Goal: Information Seeking & Learning: Compare options

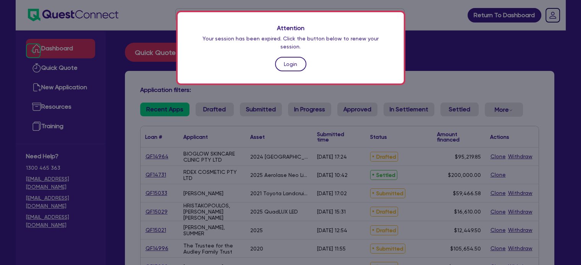
click at [280, 60] on link "Login" at bounding box center [290, 64] width 31 height 15
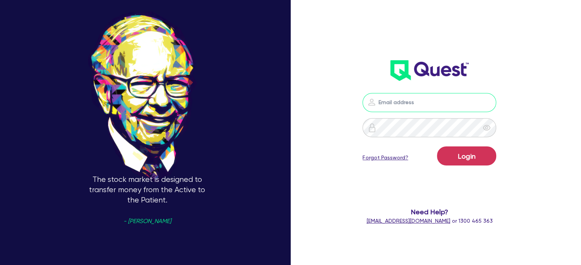
click at [412, 102] on input "email" at bounding box center [429, 102] width 134 height 19
type input "[EMAIL_ADDRESS][PERSON_NAME][DOMAIN_NAME]"
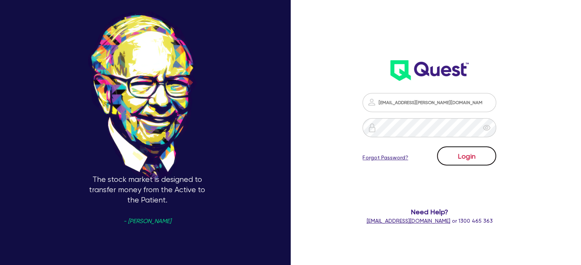
click at [447, 151] on button "Login" at bounding box center [466, 156] width 59 height 19
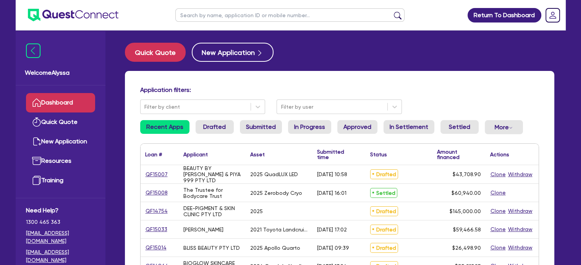
click at [269, 19] on input "text" at bounding box center [289, 14] width 229 height 13
type input "[PERSON_NAME]"
click at [392, 11] on button "submit" at bounding box center [398, 16] width 12 height 11
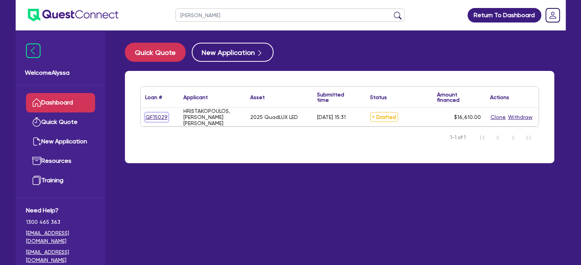
click at [152, 118] on link "QF15029" at bounding box center [156, 117] width 23 height 9
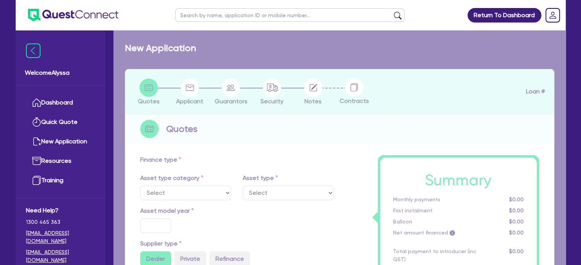
select select "TERTIARY_ASSETS"
type input "2025"
radio input "true"
type input "16,610"
type input "4"
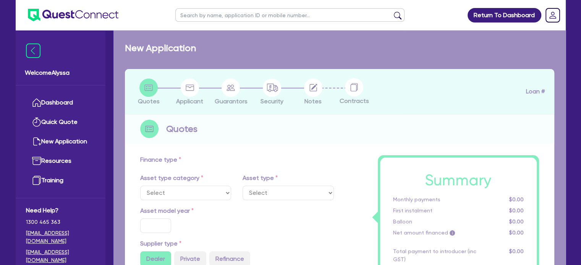
type input "664.4"
radio input "true"
type input "10.5"
type input "350"
select select "BEAUTY_EQUIPMENT"
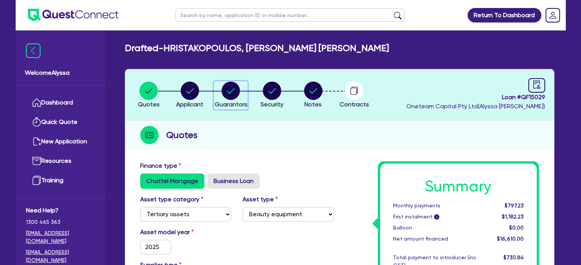
click at [220, 94] on div "button" at bounding box center [230, 91] width 33 height 18
select select "MRS"
select select "SA"
select select "MARRIED"
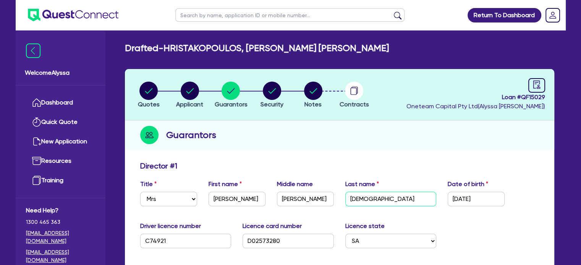
drag, startPoint x: 401, startPoint y: 201, endPoint x: 342, endPoint y: 202, distance: 59.6
click at [342, 202] on div "Last name Hristakopoulos" at bounding box center [391, 193] width 103 height 27
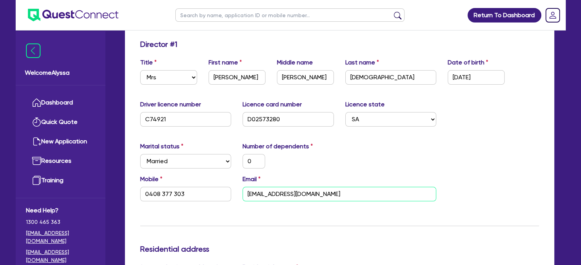
drag, startPoint x: 331, startPoint y: 193, endPoint x: 245, endPoint y: 192, distance: 85.9
click at [245, 192] on input "[EMAIL_ADDRESS][DOMAIN_NAME]" at bounding box center [340, 194] width 194 height 15
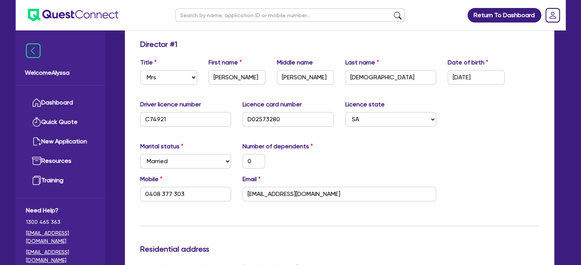
scroll to position [0, 0]
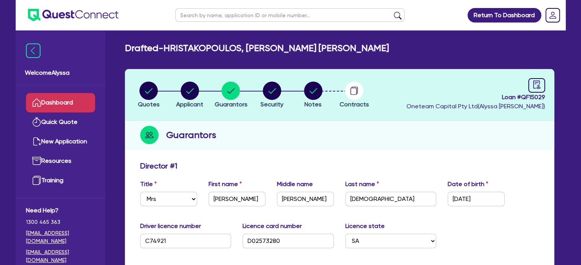
click at [63, 101] on link "Dashboard" at bounding box center [60, 102] width 69 height 19
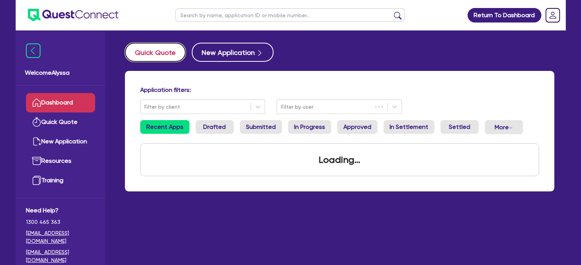
click at [168, 49] on button "Quick Quote" at bounding box center [155, 52] width 61 height 19
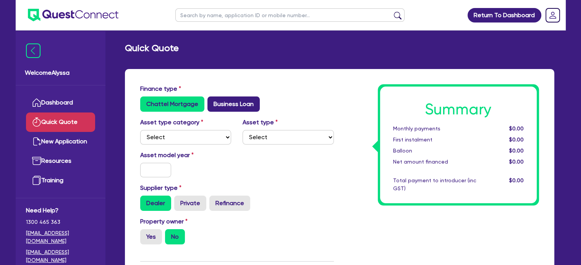
click at [222, 100] on label "Business Loan" at bounding box center [233, 104] width 52 height 15
click at [212, 100] on input "Business Loan" at bounding box center [209, 99] width 5 height 5
radio input "true"
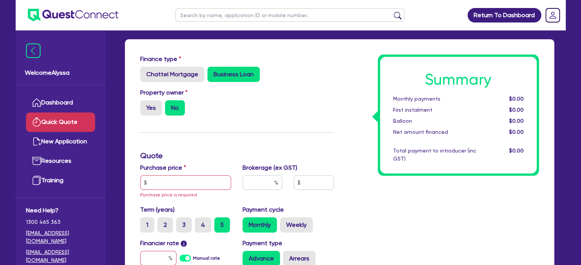
scroll to position [32, 0]
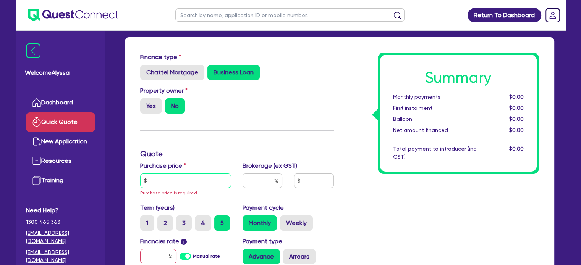
click at [178, 180] on input "text" at bounding box center [185, 181] width 91 height 15
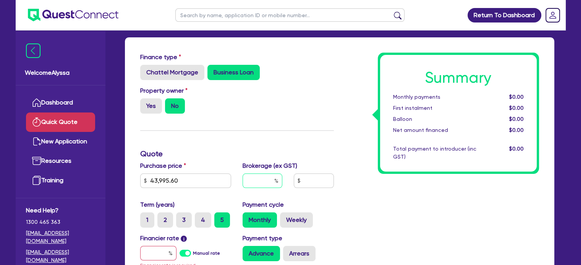
click at [261, 183] on input "text" at bounding box center [263, 181] width 40 height 15
drag, startPoint x: 152, startPoint y: 178, endPoint x: 120, endPoint y: 183, distance: 32.0
click at [132, 178] on div "Finance type Chattel Mortgage Business Loan Asset type category Select Cars and…" at bounding box center [339, 209] width 429 height 344
type input "45,095.60"
click at [263, 180] on input "text" at bounding box center [263, 181] width 40 height 15
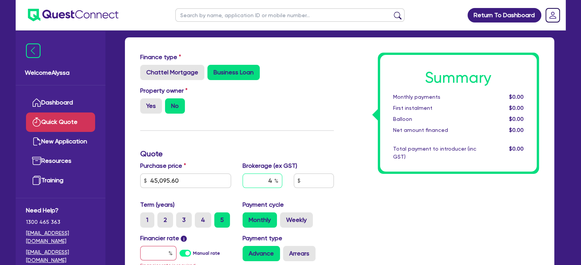
type input "4"
click at [159, 247] on input "text" at bounding box center [158, 253] width 36 height 15
type input "1"
type input "1,830"
type input "17.95"
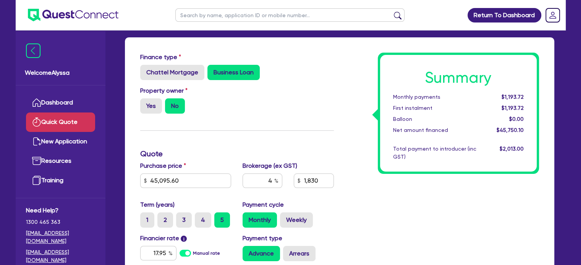
click at [348, 230] on div "Summary Monthly payments $1,193.72 First instalment $1,193.72 Balloon $0.00 Net…" at bounding box center [442, 194] width 205 height 282
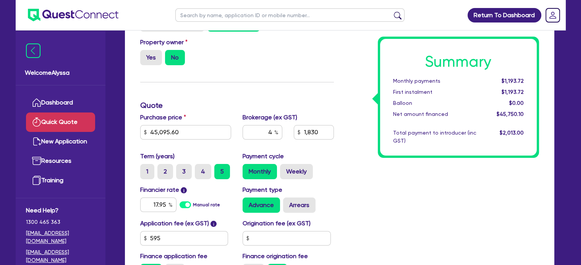
scroll to position [102, 0]
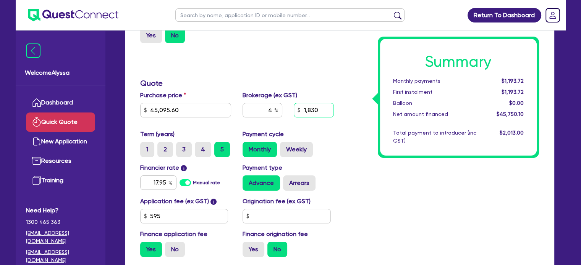
click at [321, 103] on input "1,830" at bounding box center [314, 110] width 40 height 15
click at [322, 105] on input "1,830" at bounding box center [314, 110] width 40 height 15
click at [324, 112] on input "1,830" at bounding box center [314, 110] width 40 height 15
type input "2,300"
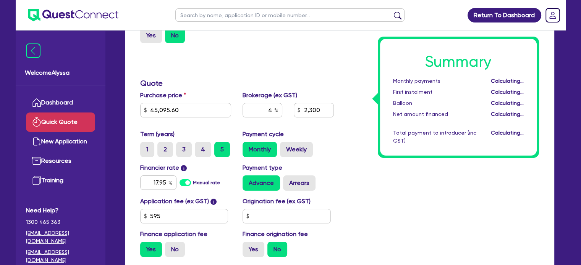
click at [337, 133] on div "Payment cycle Monthly Weekly" at bounding box center [288, 144] width 103 height 28
type input "5.03"
type input "2,300"
click at [177, 252] on label "No" at bounding box center [175, 249] width 20 height 15
click at [170, 247] on input "No" at bounding box center [167, 244] width 5 height 5
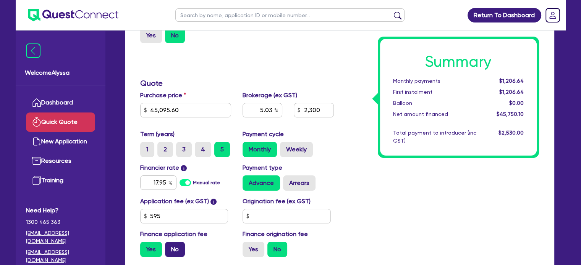
radio input "true"
type input "5.03"
type input "2,300"
type input "5.10"
type input "2,300"
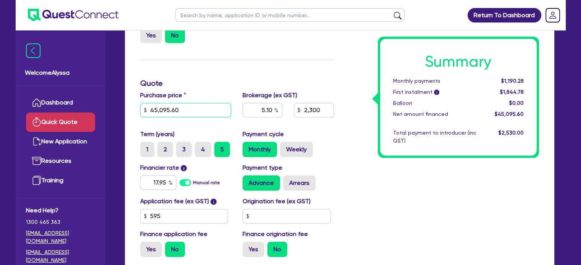
drag, startPoint x: 191, startPoint y: 110, endPoint x: 121, endPoint y: 99, distance: 71.1
click at [121, 99] on div "Finance type Chattel Mortgage Business Loan Asset type category Select Cars and…" at bounding box center [339, 139] width 441 height 345
paste input "0,556.18"
type input "40,556.18"
type input "5.10"
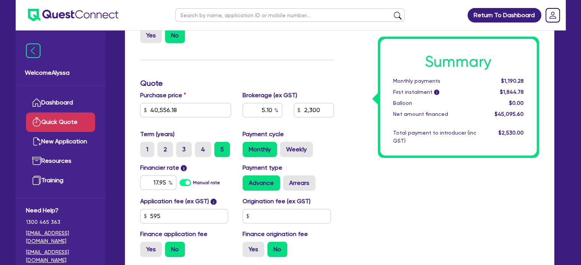
type input "2,300"
click at [356, 147] on div "Summary Monthly payments Calculating... First instalment i Calculating... Ballo…" at bounding box center [442, 123] width 205 height 282
type input "5.67"
type input "2,300"
click at [264, 112] on input "5.67" at bounding box center [263, 110] width 40 height 15
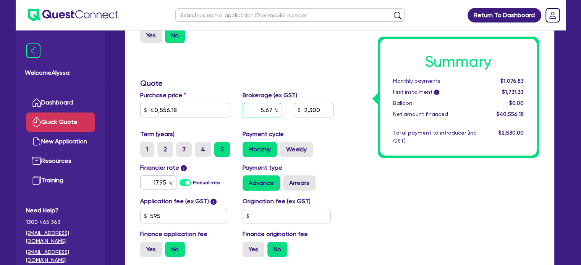
drag, startPoint x: 273, startPoint y: 108, endPoint x: 232, endPoint y: 104, distance: 41.1
click at [232, 104] on div "Purchase price 40,556.18 Cash deposit Trade in Payout amount Balloon Brokerage …" at bounding box center [236, 110] width 205 height 39
type input "4"
type input "1,622.25"
click at [404, 183] on div "Summary Monthly payments $1,076.83 First instalment i $1,731.33 Balloon $0.00 N…" at bounding box center [442, 123] width 205 height 282
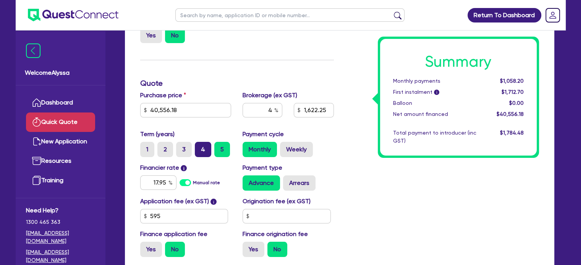
click at [201, 147] on label "4" at bounding box center [203, 149] width 16 height 15
click at [200, 147] on input "4" at bounding box center [197, 144] width 5 height 5
radio input "true"
type input "1,622.25"
click at [168, 186] on input "17.95" at bounding box center [158, 183] width 36 height 15
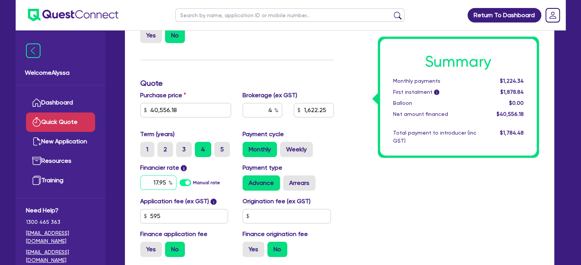
click at [168, 186] on input "17.95" at bounding box center [158, 183] width 36 height 15
type input "10.5"
type input "1,622.25"
click at [374, 187] on div "Summary Monthly payments Calculating... First instalment i Calculating... Ballo…" at bounding box center [442, 123] width 205 height 282
click at [154, 245] on label "Yes" at bounding box center [151, 249] width 22 height 15
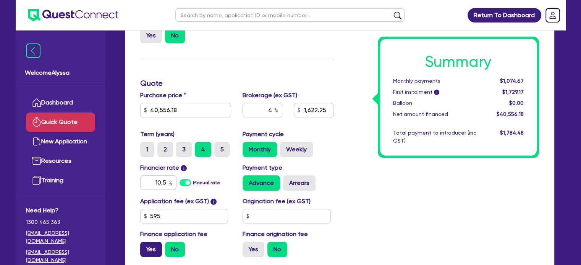
click at [145, 245] on input "Yes" at bounding box center [142, 244] width 5 height 5
radio input "true"
type input "1,648.43"
click at [171, 249] on label "No" at bounding box center [175, 249] width 20 height 15
click at [170, 247] on input "No" at bounding box center [167, 244] width 5 height 5
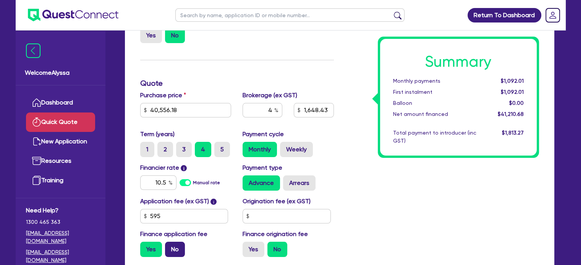
radio input "true"
type input "1,622.25"
click at [225, 149] on label "5" at bounding box center [222, 149] width 16 height 15
click at [219, 147] on input "5" at bounding box center [216, 144] width 5 height 5
radio input "true"
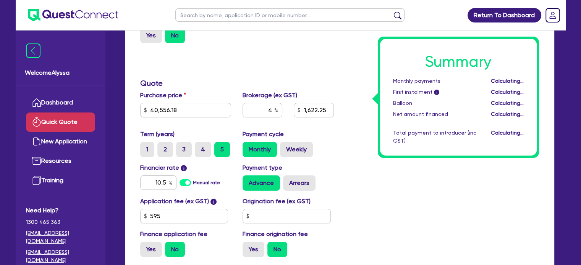
type input "1,622.25"
click at [274, 113] on input "4" at bounding box center [263, 110] width 40 height 15
type input "3"
click at [373, 175] on div "Summary Monthly payments $902.18 First instalment i $1,556.68 Balloon $0.00 Net…" at bounding box center [442, 123] width 205 height 282
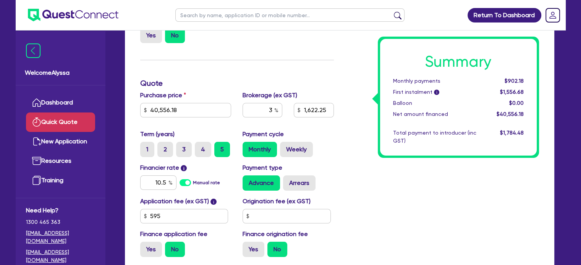
type input "1,216.69"
click at [205, 147] on label "4" at bounding box center [203, 149] width 16 height 15
click at [200, 147] on input "4" at bounding box center [197, 144] width 5 height 5
radio input "true"
type input "1,216.69"
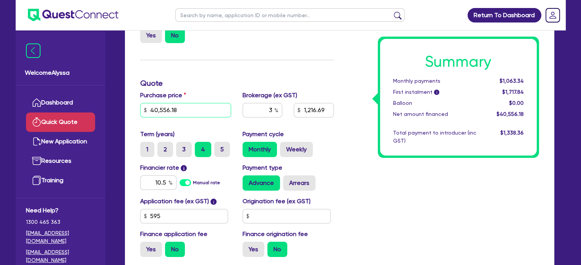
drag, startPoint x: 190, startPoint y: 111, endPoint x: 113, endPoint y: 97, distance: 78.7
click at [113, 97] on div "Welcome Alyssa Dashboard Quick Quote New Application Ref Company Ref Salesperso…" at bounding box center [291, 123] width 550 height 451
paste input "2,496"
type input "42,496"
click at [272, 113] on input "3" at bounding box center [263, 110] width 40 height 15
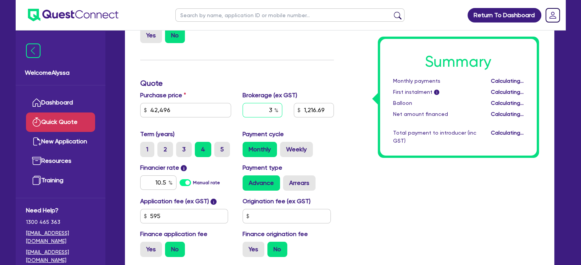
type input "1,274.88"
click at [272, 113] on input "3" at bounding box center [263, 110] width 40 height 15
type input "1,274.88"
click at [379, 190] on div "Summary Monthly payments $1,114.20 First instalment i $1,768.70 Balloon $0.00 N…" at bounding box center [442, 123] width 205 height 282
click at [218, 152] on label "5" at bounding box center [222, 149] width 16 height 15
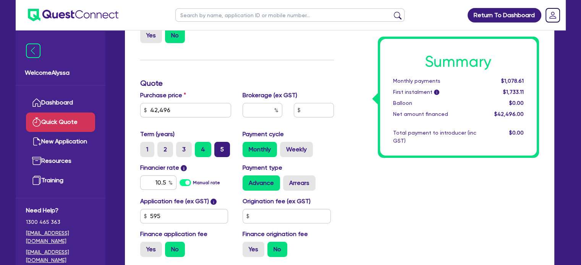
click at [218, 147] on input "5" at bounding box center [216, 144] width 5 height 5
radio input "true"
click at [162, 179] on input "10.5" at bounding box center [158, 183] width 36 height 15
type input "30"
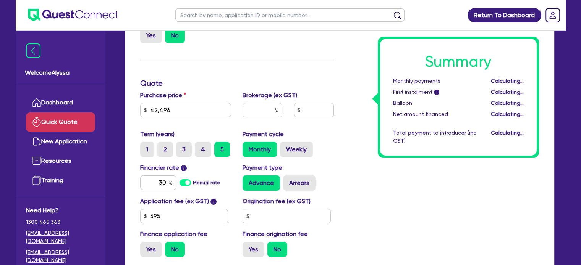
click at [400, 191] on div "Summary Monthly payments Calculating... First instalment i Calculating... Ballo…" at bounding box center [442, 123] width 205 height 282
click at [290, 148] on label "Weekly" at bounding box center [296, 149] width 33 height 15
click at [285, 147] on input "Weekly" at bounding box center [282, 144] width 5 height 5
radio input "true"
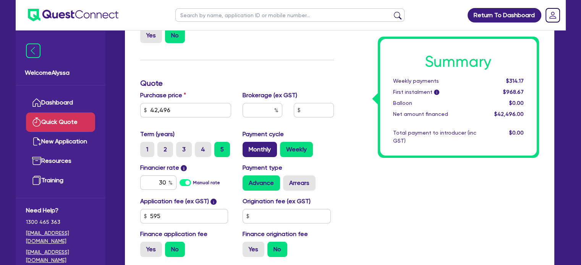
click at [264, 151] on label "Monthly" at bounding box center [260, 149] width 34 height 15
click at [248, 147] on input "Monthly" at bounding box center [245, 144] width 5 height 5
radio input "true"
click at [269, 15] on input "text" at bounding box center [289, 14] width 229 height 13
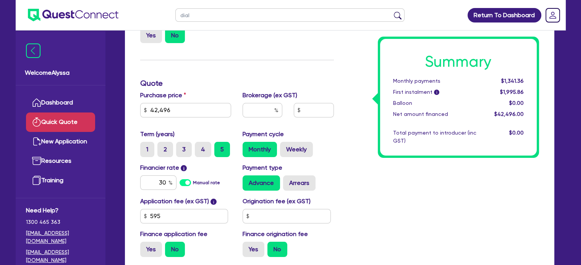
type input "diala"
click button "submit" at bounding box center [398, 16] width 12 height 11
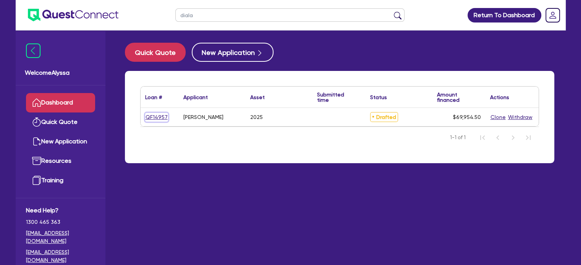
click at [154, 118] on link "QF14957" at bounding box center [156, 117] width 23 height 9
select select "TERTIARY_ASSETS"
select select "BEAUTY_EQUIPMENT"
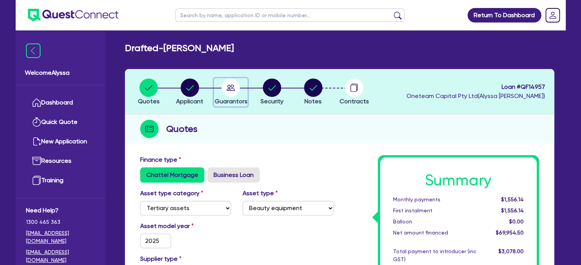
click at [229, 91] on circle "button" at bounding box center [231, 88] width 18 height 18
select select "MRS"
select select "[GEOGRAPHIC_DATA]"
select select "MARRIED"
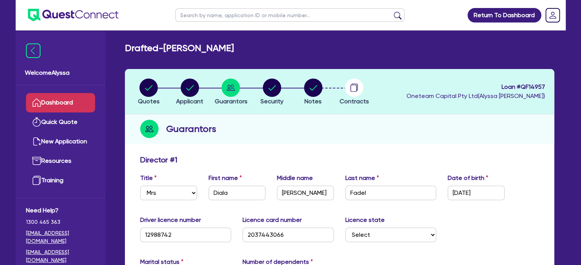
click at [59, 105] on link "Dashboard" at bounding box center [60, 102] width 69 height 19
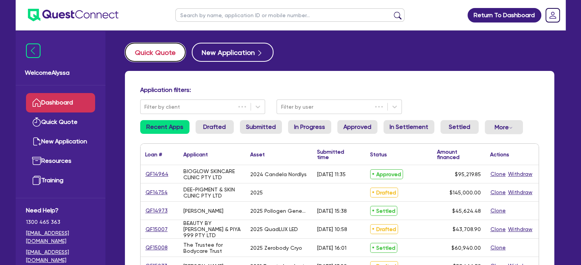
click at [156, 49] on button "Quick Quote" at bounding box center [155, 52] width 61 height 19
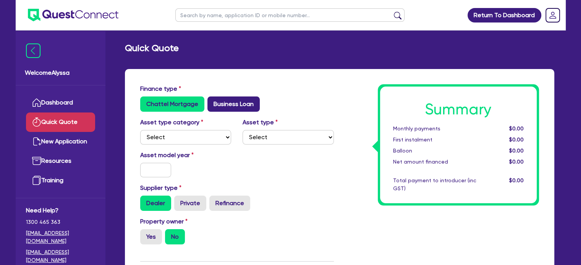
click at [220, 104] on label "Business Loan" at bounding box center [233, 104] width 52 height 15
click at [212, 102] on input "Business Loan" at bounding box center [209, 99] width 5 height 5
radio input "true"
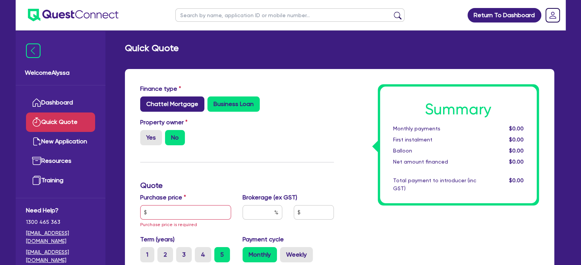
click at [170, 103] on label "Chattel Mortgage" at bounding box center [172, 104] width 64 height 15
click at [145, 102] on input "Chattel Mortgage" at bounding box center [142, 99] width 5 height 5
radio input "true"
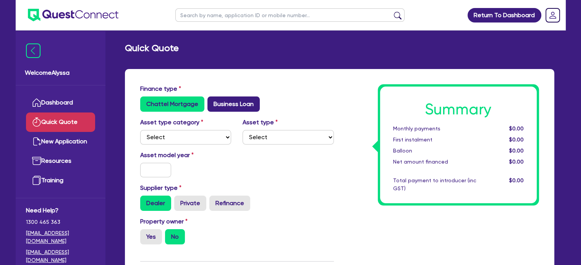
click at [217, 107] on label "Business Loan" at bounding box center [233, 104] width 52 height 15
click at [212, 102] on input "Business Loan" at bounding box center [209, 99] width 5 height 5
radio input "true"
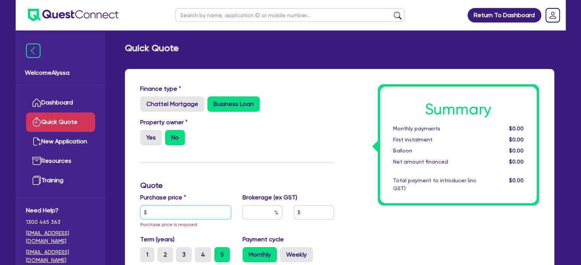
click at [163, 217] on input "text" at bounding box center [185, 212] width 91 height 15
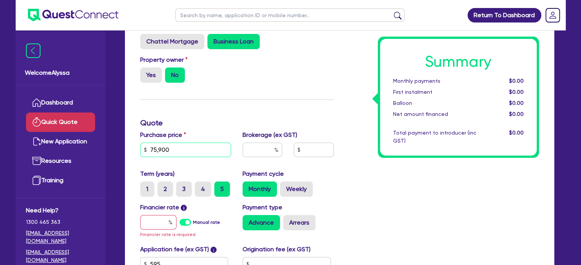
scroll to position [64, 0]
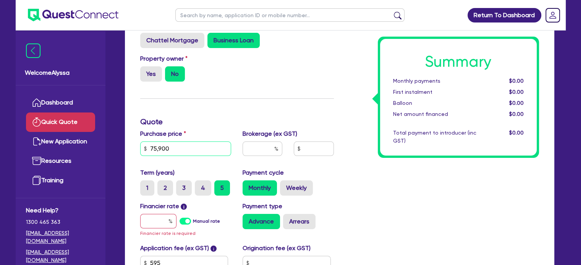
type input "75,900"
click at [252, 150] on input "text" at bounding box center [263, 149] width 40 height 15
type input "4"
click at [158, 222] on input "text" at bounding box center [158, 221] width 36 height 15
type input "7"
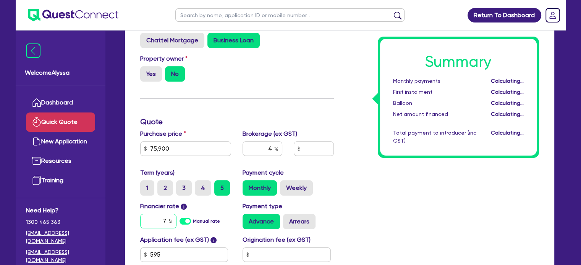
type input "3,062.18"
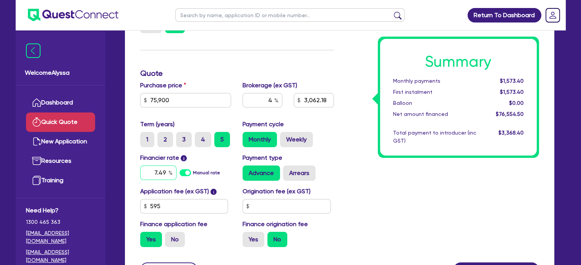
scroll to position [113, 0]
type input "7.49"
type input "3,062.18"
click at [382, 185] on div "Summary Monthly payments $1,573.40 First instalment $1,573.40 Balloon $0.00 Net…" at bounding box center [442, 113] width 205 height 282
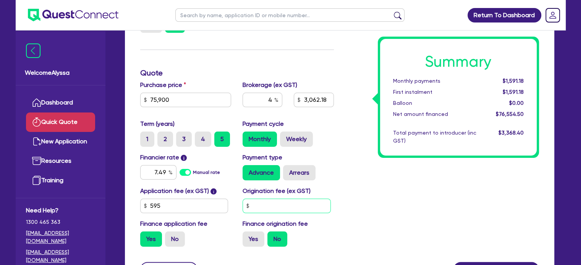
click at [280, 208] on input "text" at bounding box center [287, 206] width 88 height 15
type input "700"
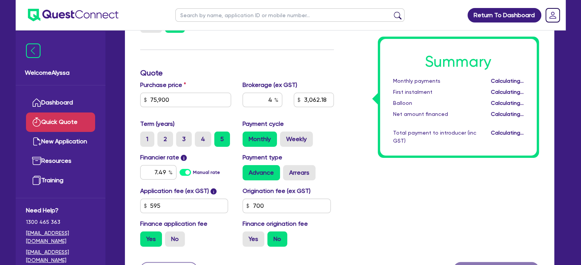
type input "3,062.18"
click at [373, 210] on div "Summary Monthly payments Calculating... First instalment Calculating... Balloon…" at bounding box center [442, 113] width 205 height 282
click at [283, 204] on input "700" at bounding box center [287, 206] width 88 height 15
type input "900"
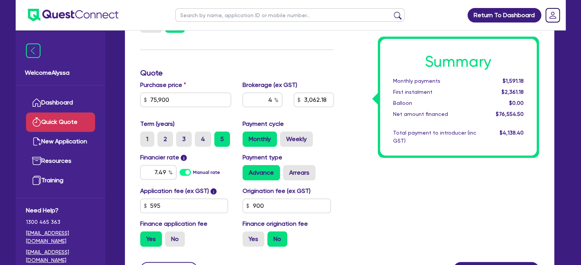
type input "3,062.18"
click at [364, 188] on div "Summary Monthly payments $1,591.18 First instalment $2,581.18 Balloon $0.00 Net…" at bounding box center [442, 113] width 205 height 282
click at [187, 142] on label "3" at bounding box center [184, 139] width 16 height 15
click at [181, 137] on input "3" at bounding box center [178, 134] width 5 height 5
radio input "true"
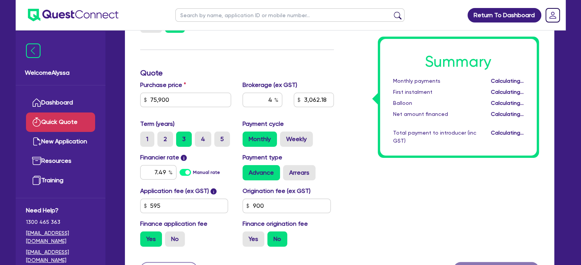
type input "3,062.18"
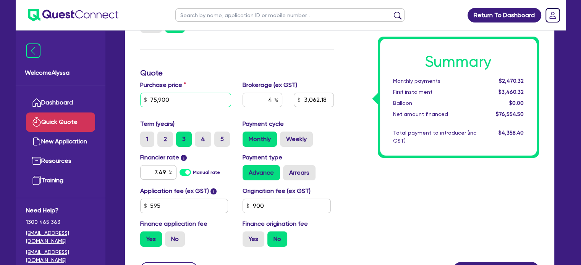
click at [152, 100] on input "75,900" at bounding box center [185, 100] width 91 height 15
type input "55,900"
click at [393, 174] on div "Summary Monthly payments $2,470.32 First instalment $3,460.32 Balloon $0.00 Net…" at bounding box center [442, 113] width 205 height 282
type input "2,262.18"
click at [220, 137] on label "5" at bounding box center [222, 139] width 16 height 15
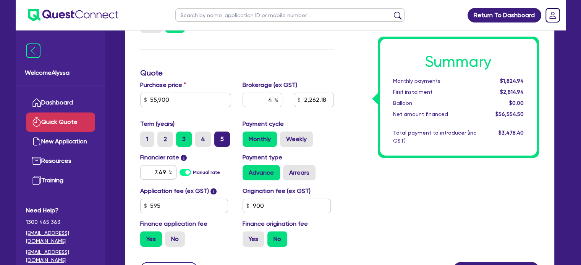
click at [219, 137] on input "5" at bounding box center [216, 134] width 5 height 5
radio input "true"
type input "2,262.18"
click at [164, 171] on input "7.49" at bounding box center [158, 172] width 36 height 15
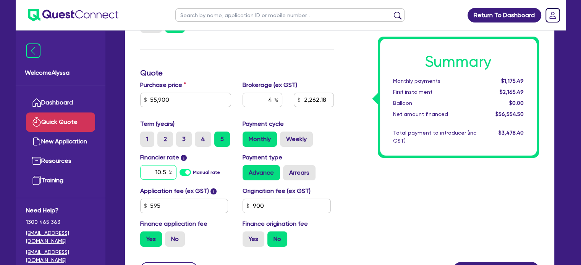
type input "10.5"
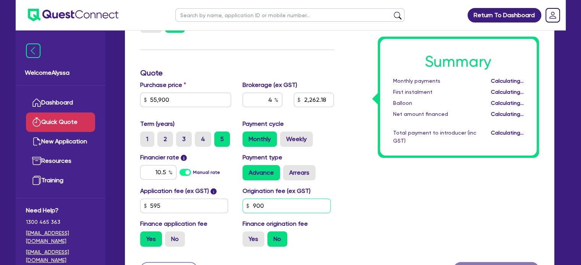
click at [270, 200] on input "900" at bounding box center [287, 206] width 88 height 15
type input "2,262.18"
click at [270, 200] on input "900" at bounding box center [287, 206] width 88 height 15
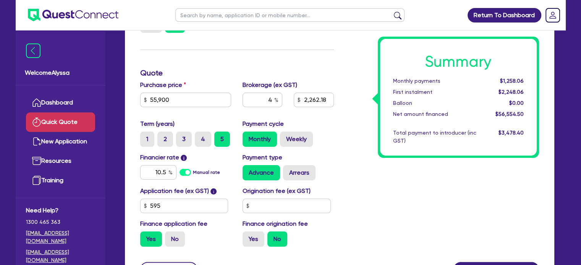
type input "2,262.18"
click at [373, 191] on div "Summary Monthly payments $1,258.06 First instalment $2,248.06 Balloon $0.00 Net…" at bounding box center [442, 113] width 205 height 282
click at [182, 138] on label "3" at bounding box center [184, 139] width 16 height 15
click at [181, 137] on input "3" at bounding box center [178, 134] width 5 height 5
radio input "true"
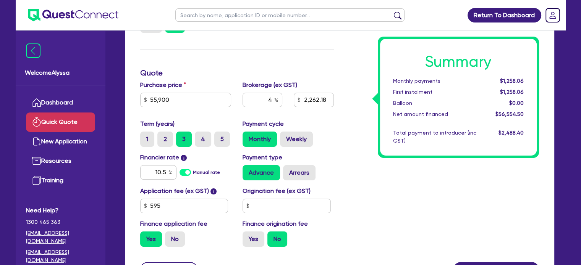
type input "2,262.18"
click at [171, 104] on input "55,900" at bounding box center [185, 100] width 91 height 15
type input "75,900"
click at [237, 62] on div "Finance type Chattel Mortgage Business Loan Asset type category Select Cars and…" at bounding box center [236, 113] width 205 height 282
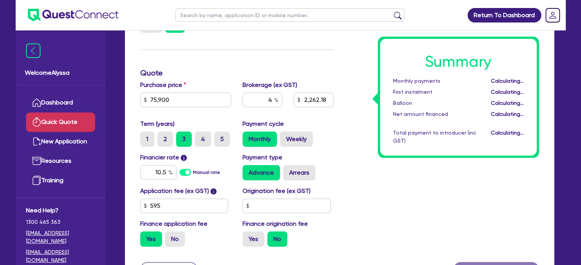
type input "3,062.18"
click at [219, 140] on label "5" at bounding box center [222, 139] width 16 height 15
click at [219, 137] on input "5" at bounding box center [216, 134] width 5 height 5
radio input "true"
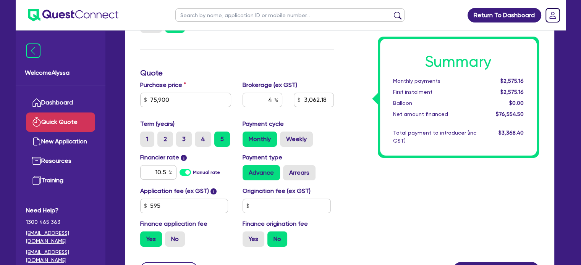
type input "3,062.18"
